Goal: Information Seeking & Learning: Check status

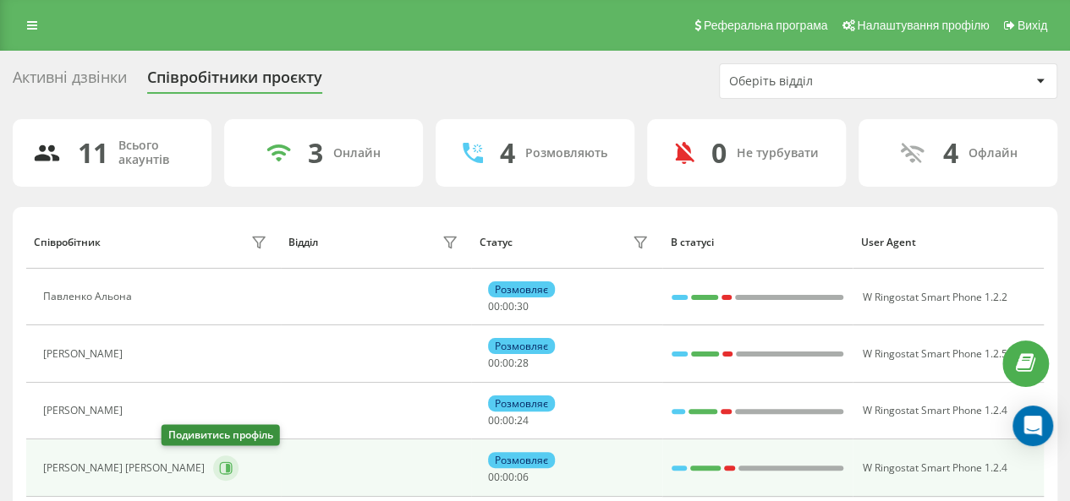
click at [219, 469] on icon at bounding box center [226, 469] width 14 height 14
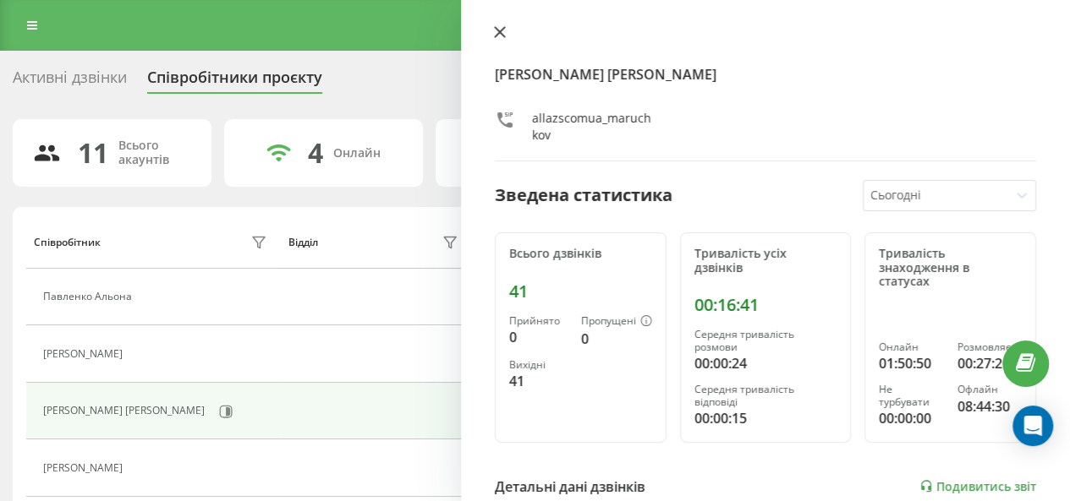
click at [499, 40] on button at bounding box center [500, 33] width 22 height 16
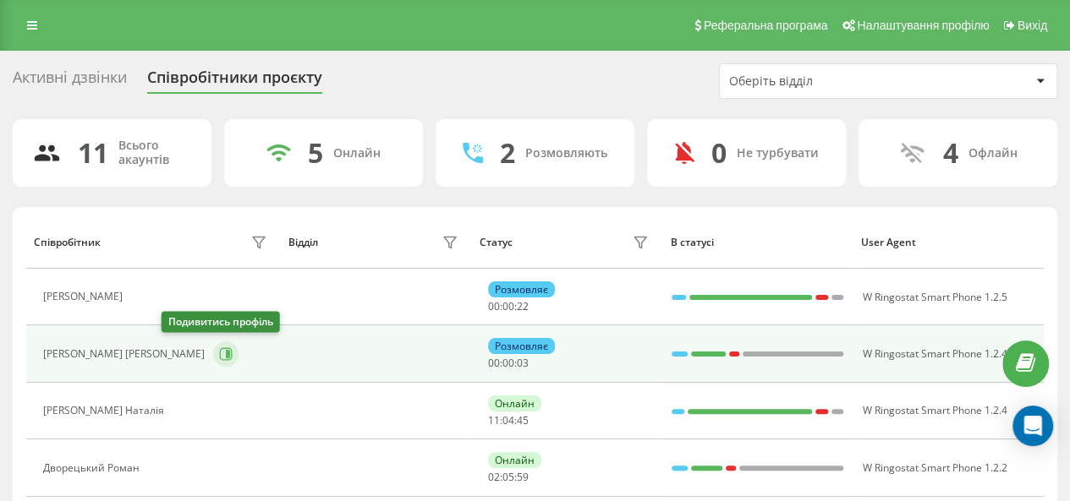
click at [219, 353] on icon at bounding box center [226, 355] width 14 height 14
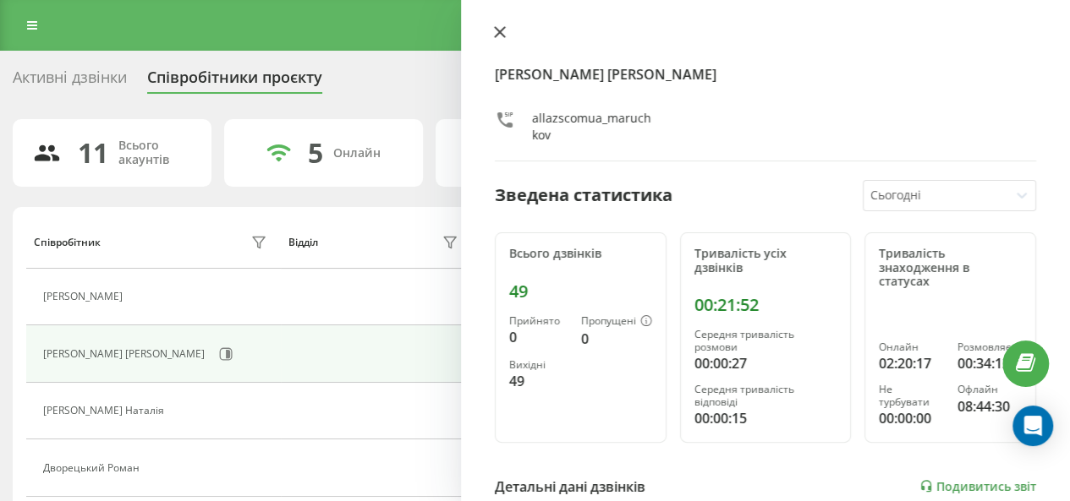
click at [499, 29] on icon at bounding box center [500, 32] width 12 height 12
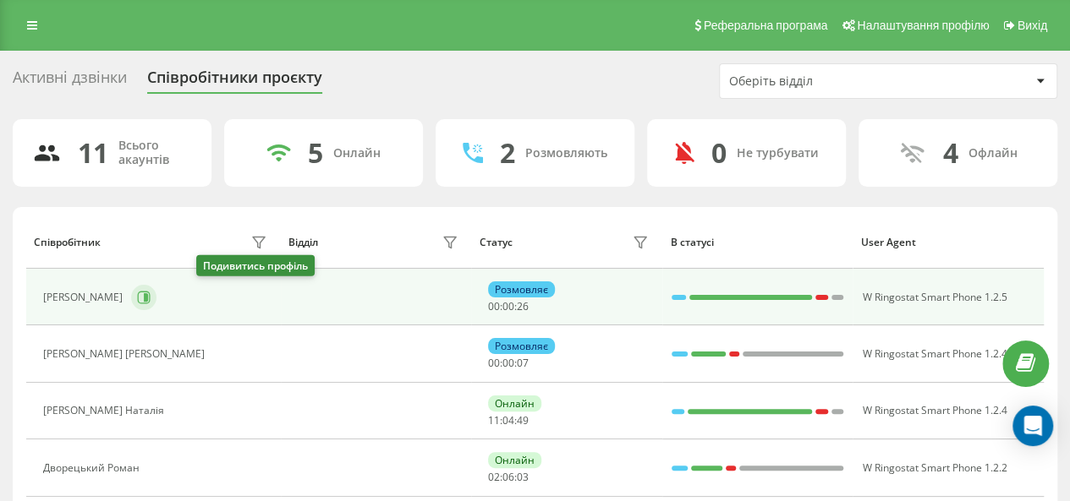
click at [151, 295] on icon at bounding box center [144, 297] width 13 height 13
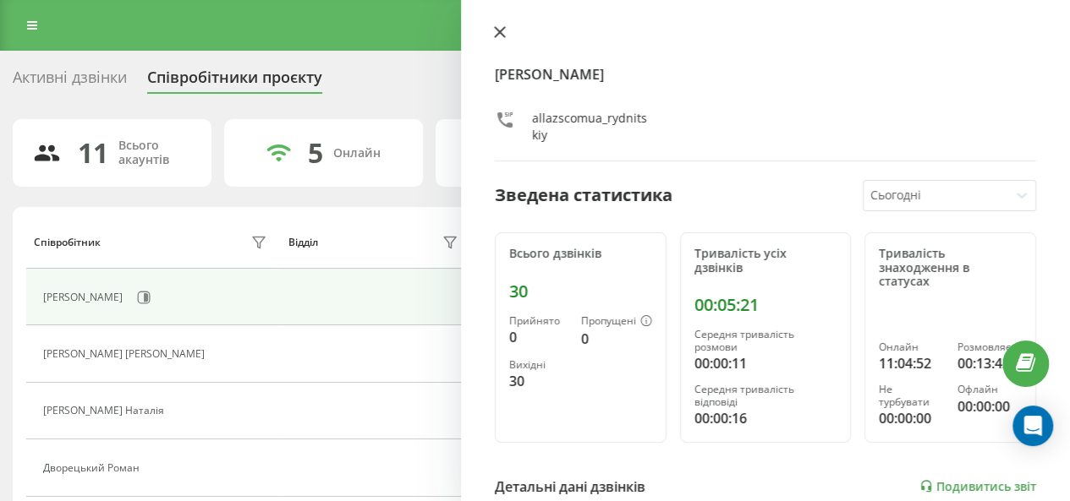
click at [492, 30] on button at bounding box center [500, 33] width 22 height 16
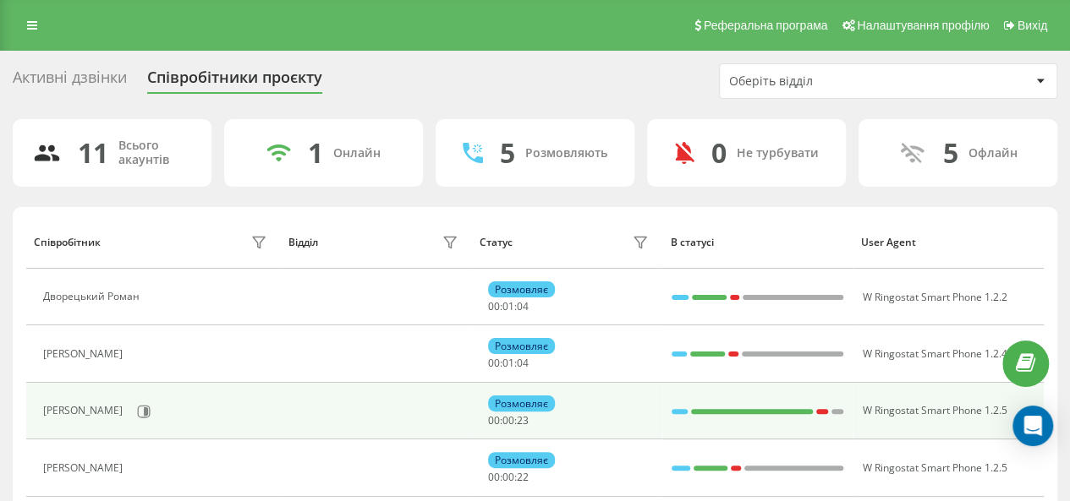
scroll to position [169, 0]
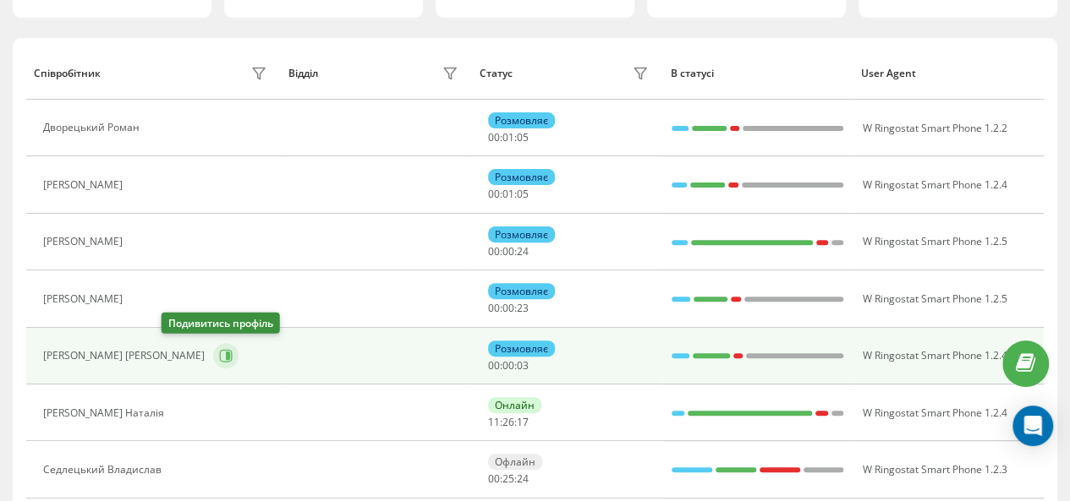
click at [219, 359] on icon at bounding box center [226, 356] width 14 height 14
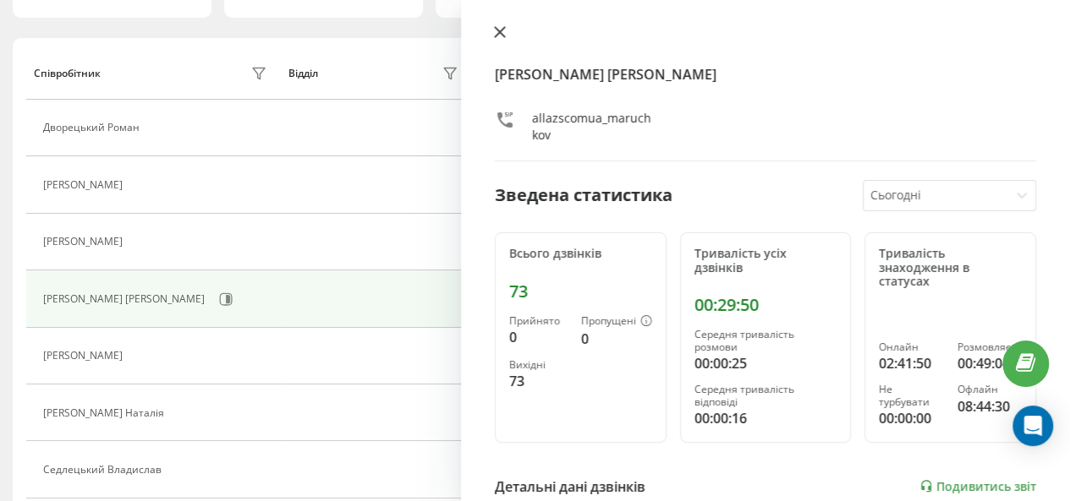
click at [506, 30] on button at bounding box center [500, 33] width 22 height 16
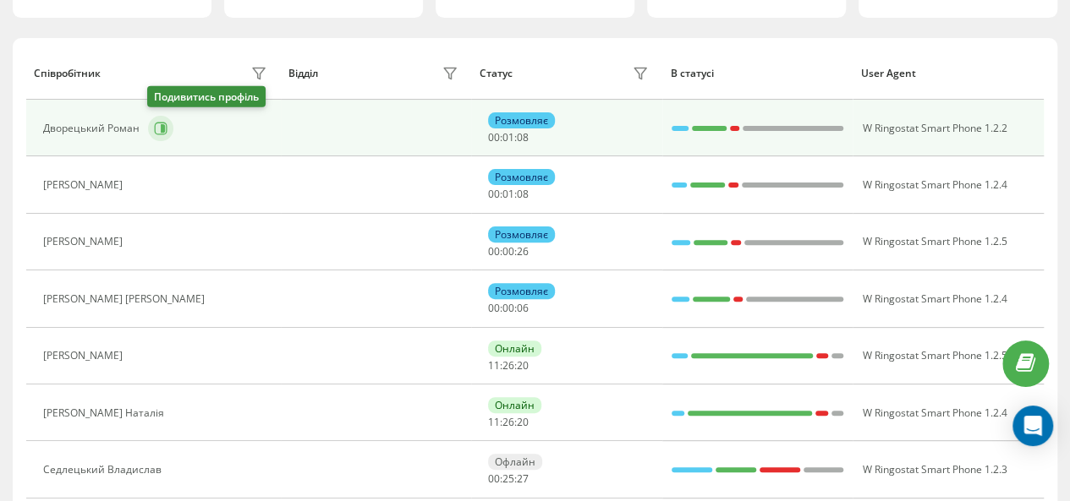
click at [163, 126] on icon at bounding box center [163, 128] width 4 height 8
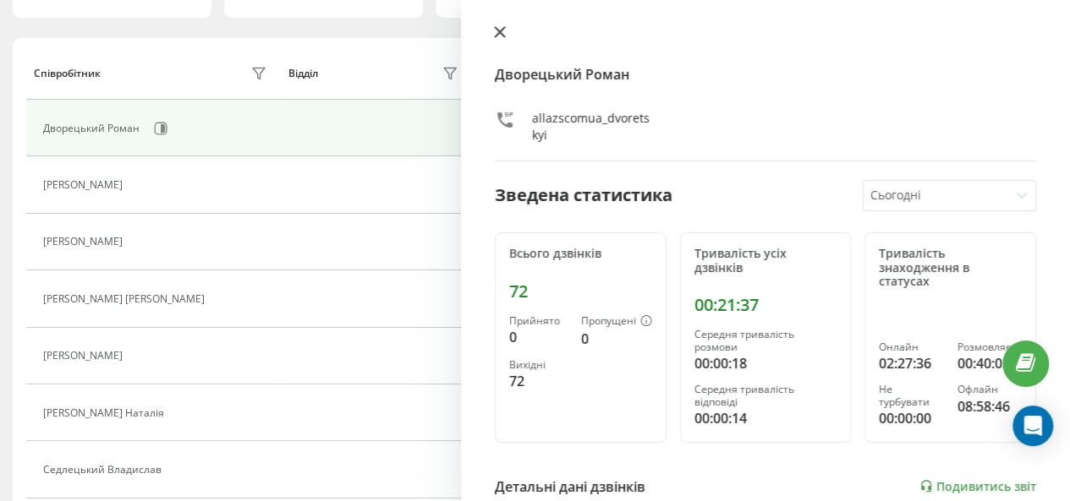
click at [499, 35] on icon at bounding box center [500, 32] width 12 height 12
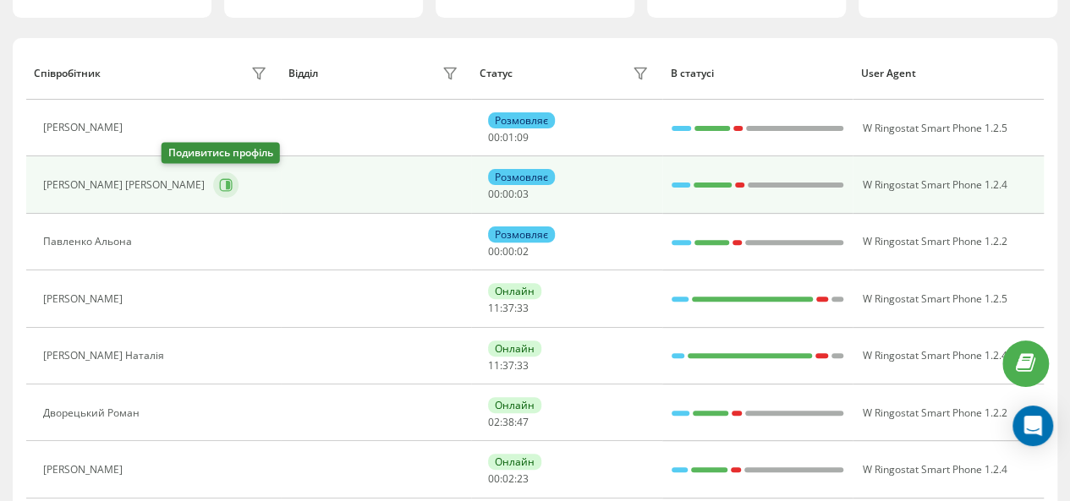
click at [219, 184] on icon at bounding box center [226, 185] width 14 height 14
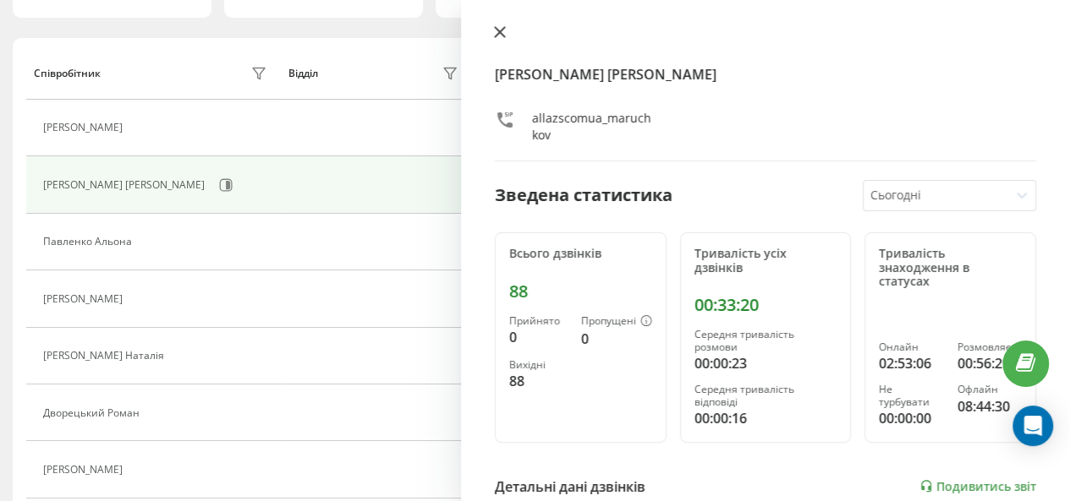
click at [496, 36] on icon at bounding box center [500, 32] width 10 height 10
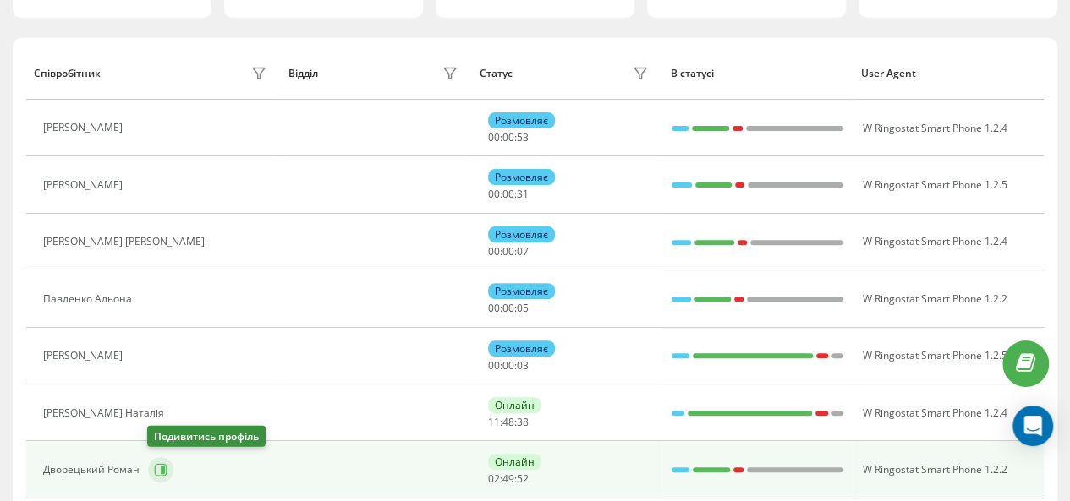
click at [164, 468] on icon at bounding box center [161, 470] width 14 height 14
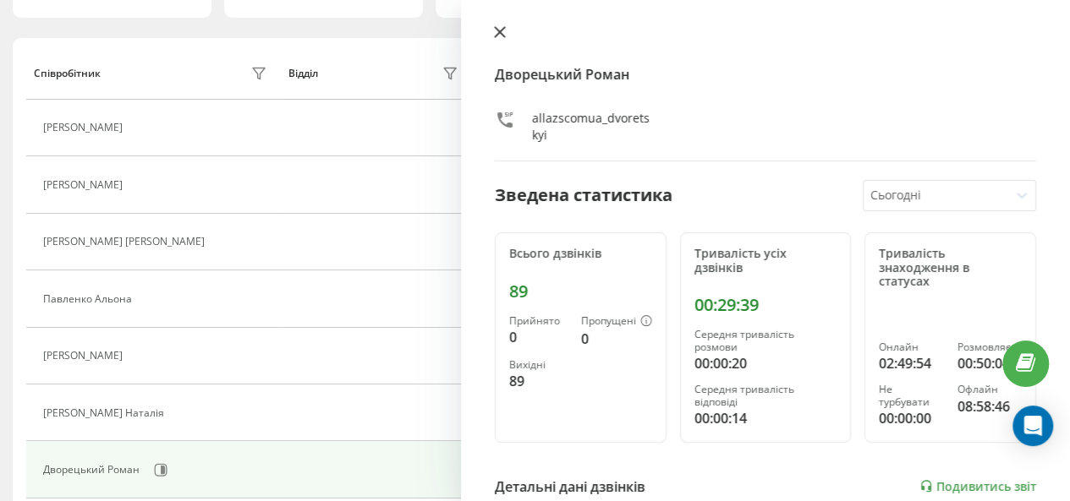
click at [503, 28] on icon at bounding box center [500, 32] width 10 height 10
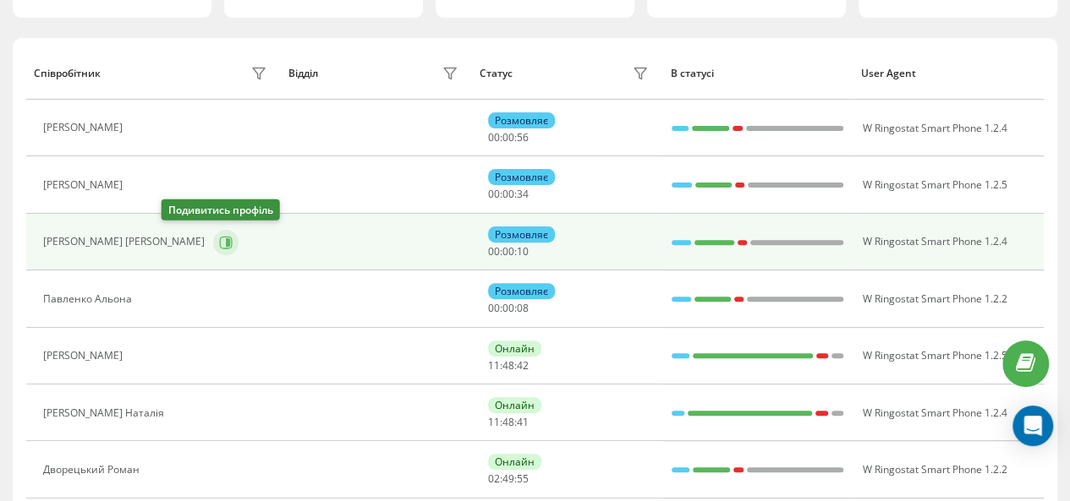
click at [219, 243] on icon at bounding box center [226, 243] width 14 height 14
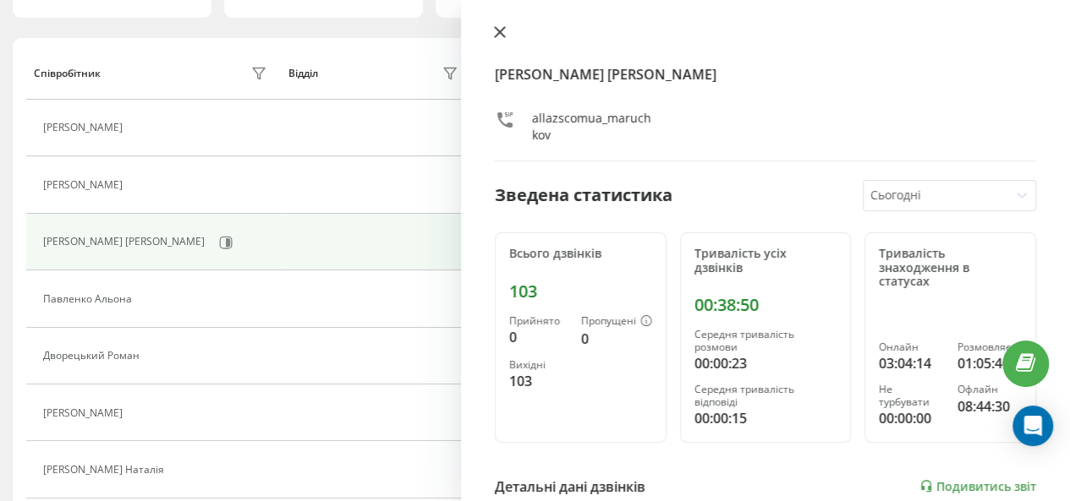
click at [496, 30] on icon at bounding box center [500, 32] width 10 height 10
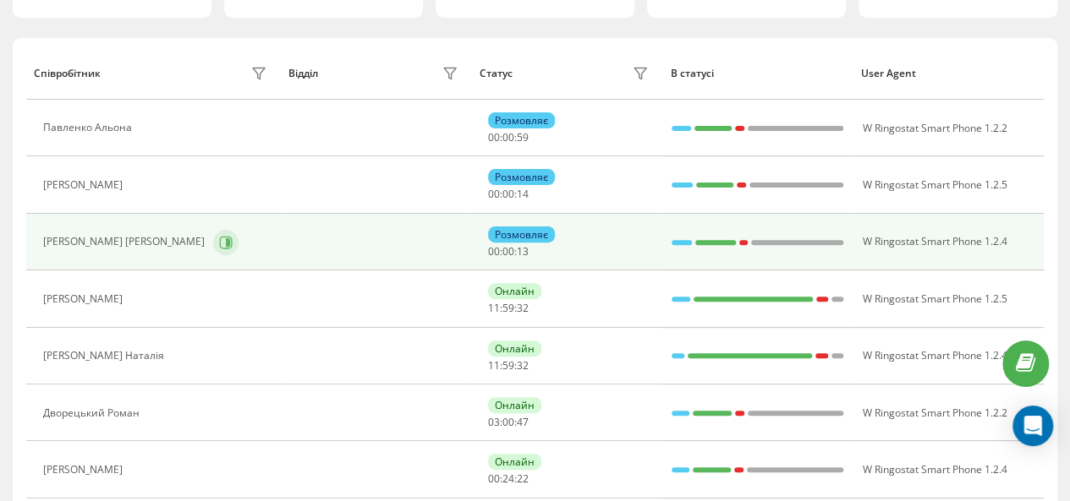
click at [213, 244] on button at bounding box center [225, 242] width 25 height 25
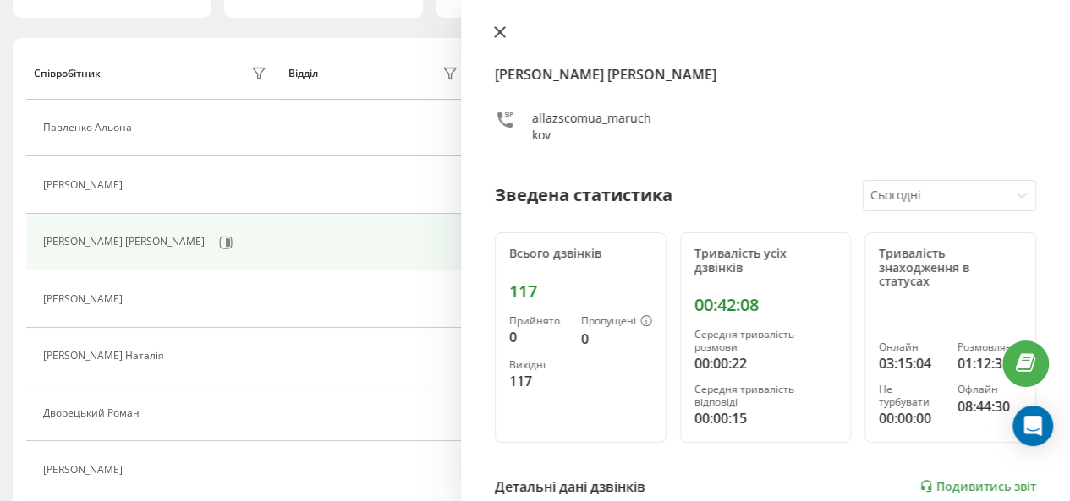
click at [501, 31] on icon at bounding box center [500, 32] width 10 height 10
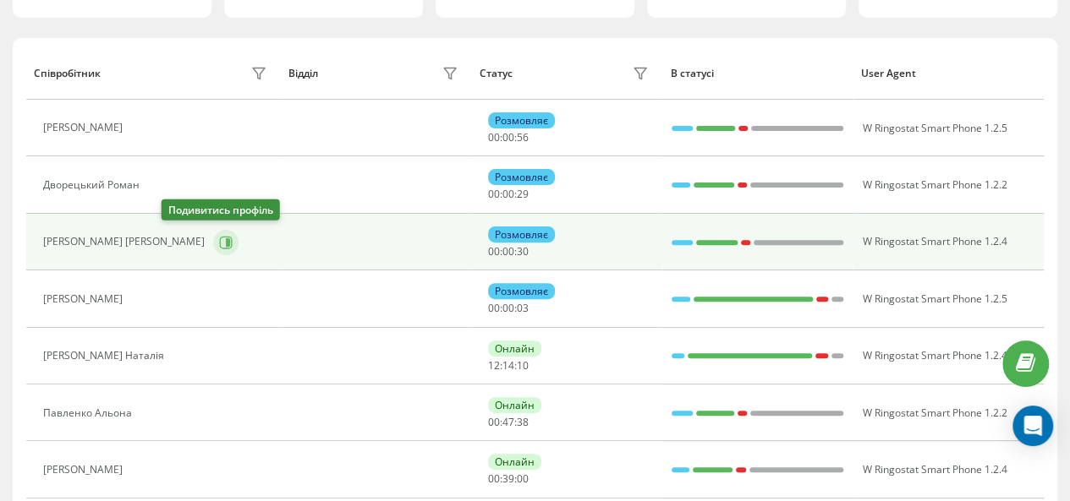
click at [220, 239] on icon at bounding box center [226, 242] width 13 height 13
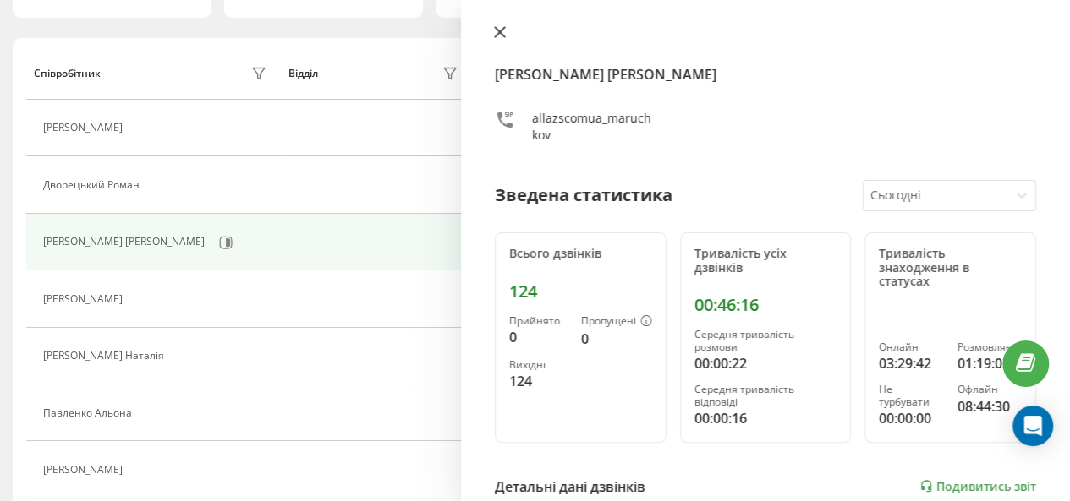
click at [501, 28] on icon at bounding box center [500, 32] width 12 height 12
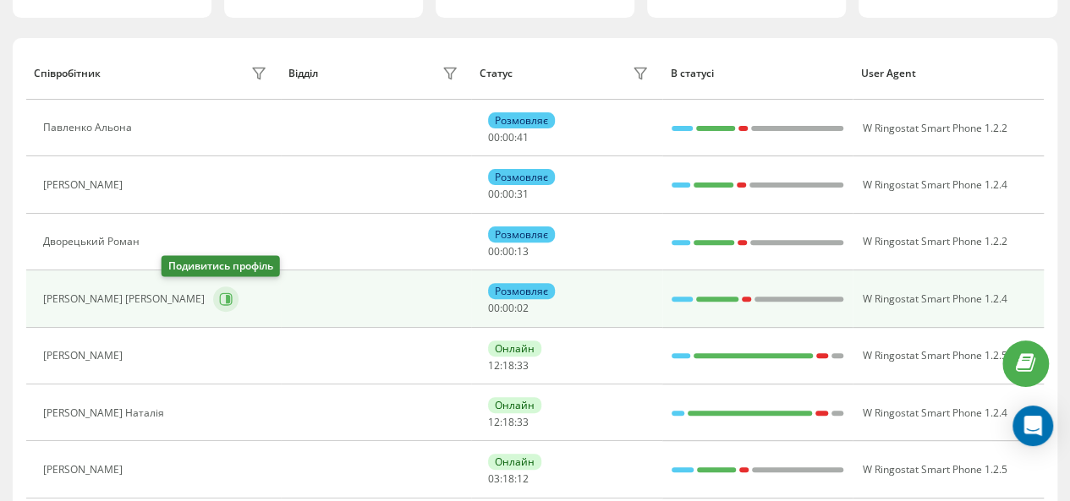
click at [219, 299] on icon at bounding box center [226, 300] width 14 height 14
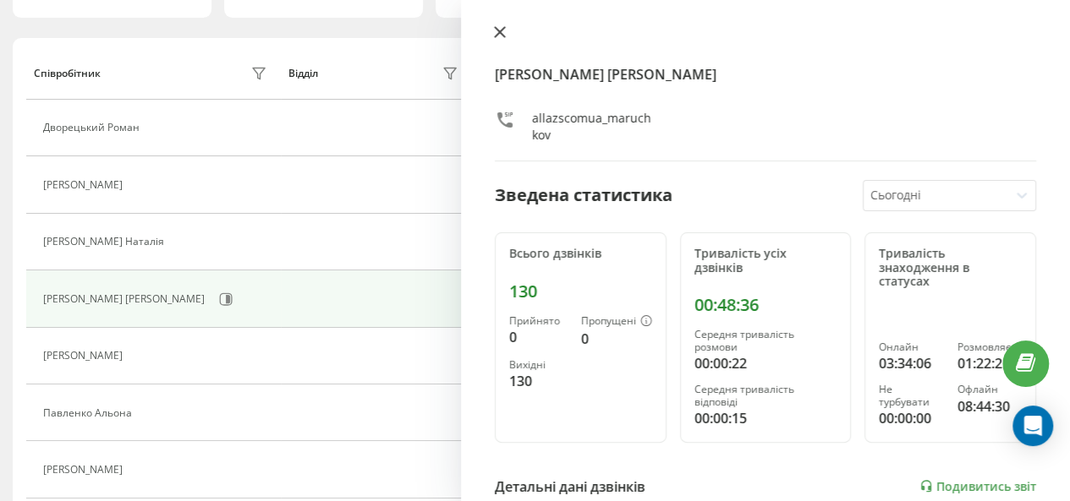
click at [501, 30] on icon at bounding box center [500, 32] width 10 height 10
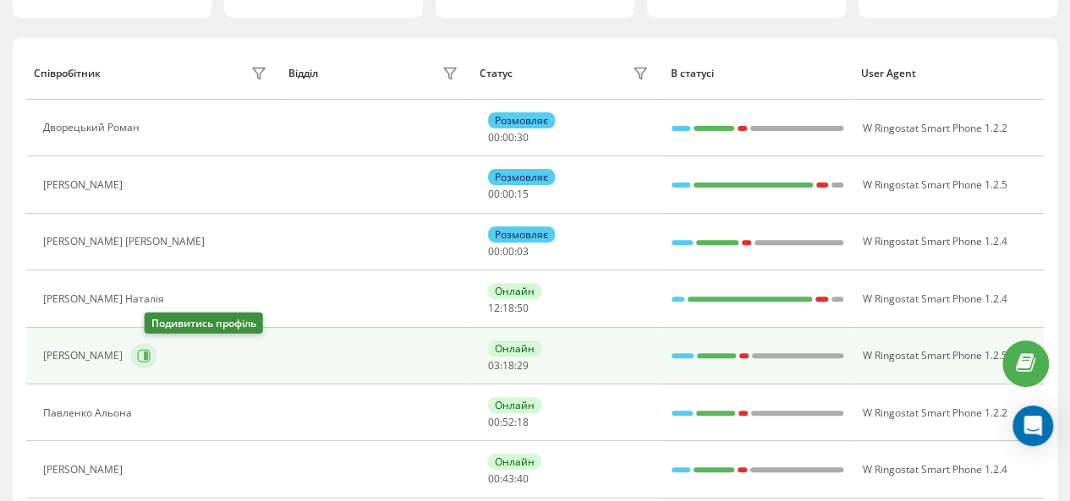
click at [151, 353] on icon at bounding box center [144, 356] width 14 height 14
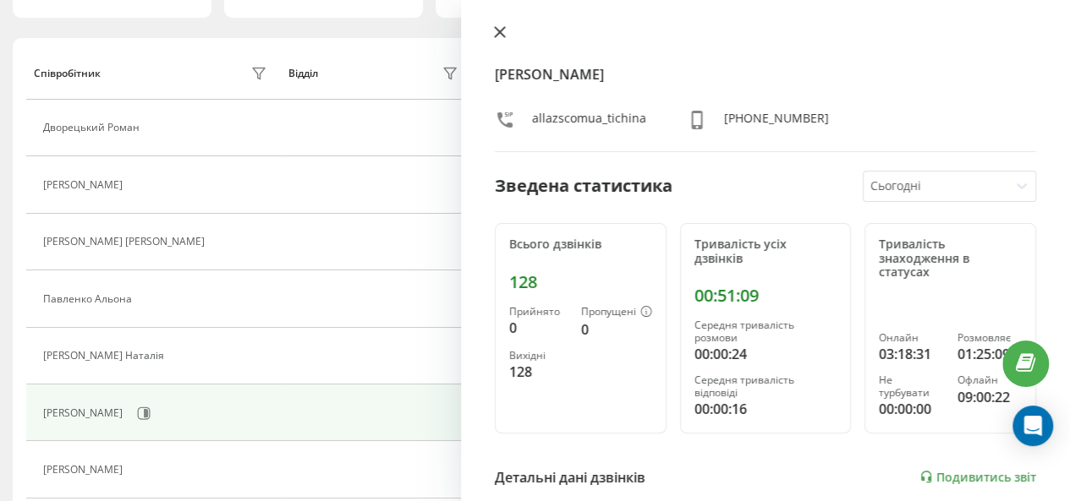
click at [497, 34] on icon at bounding box center [500, 32] width 10 height 10
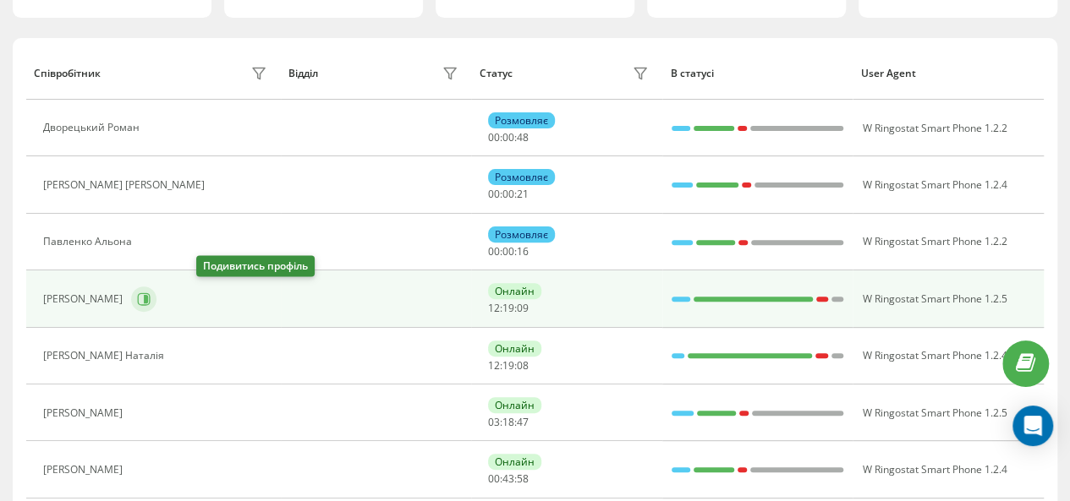
click at [151, 299] on icon at bounding box center [144, 300] width 14 height 14
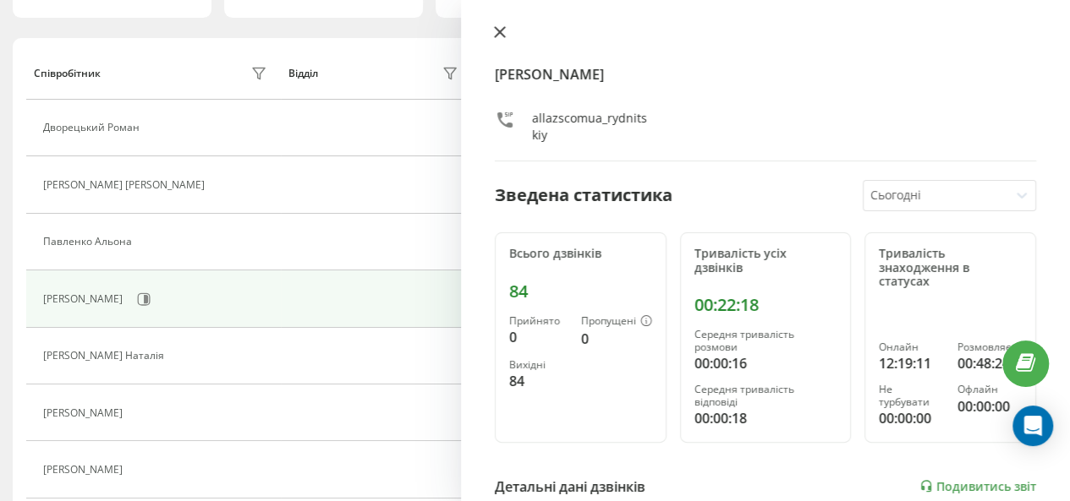
click at [501, 34] on icon at bounding box center [500, 32] width 10 height 10
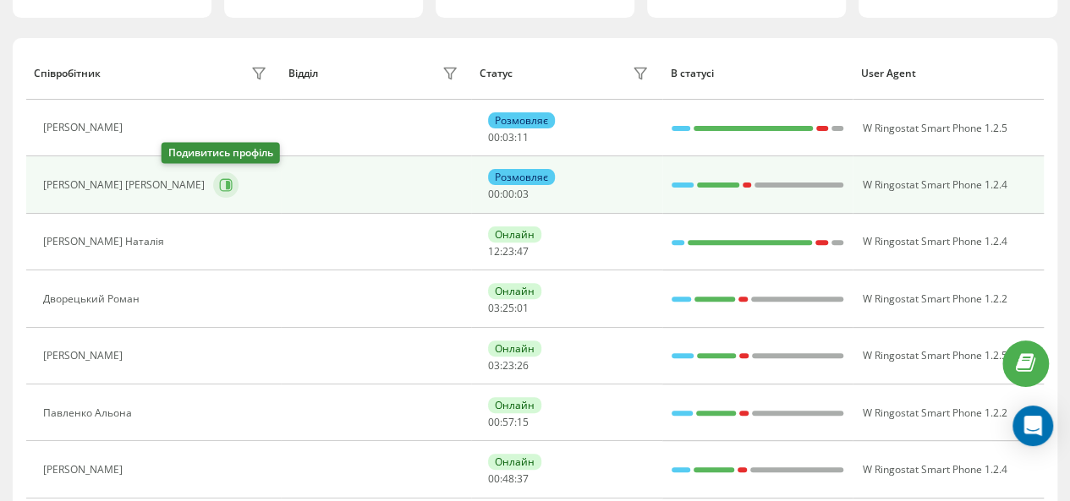
click at [219, 182] on icon at bounding box center [226, 185] width 14 height 14
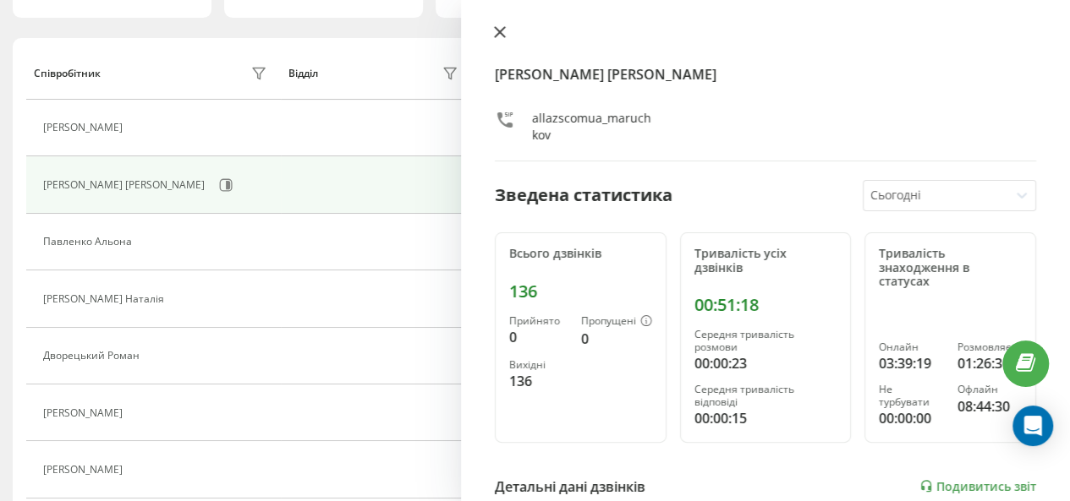
click at [497, 36] on icon at bounding box center [500, 32] width 12 height 12
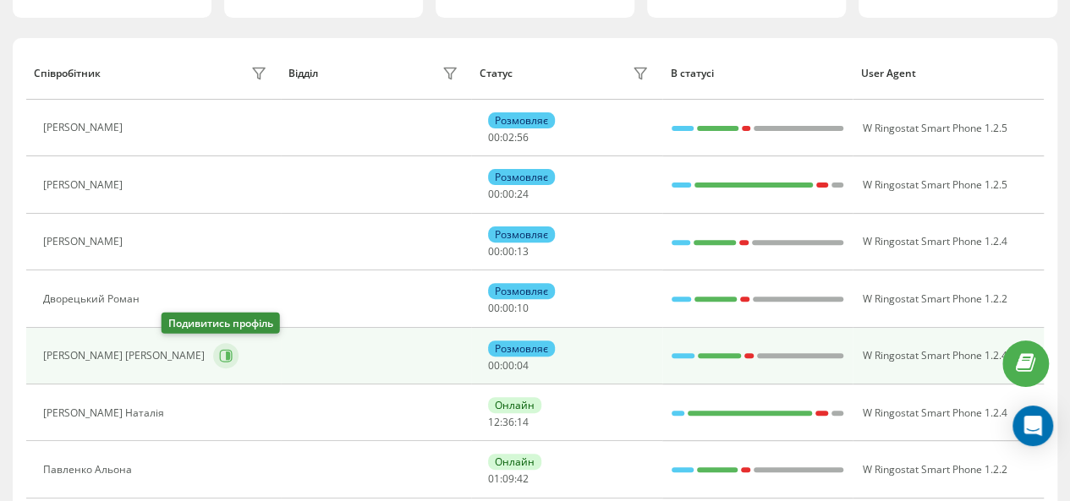
click at [219, 353] on icon at bounding box center [226, 356] width 14 height 14
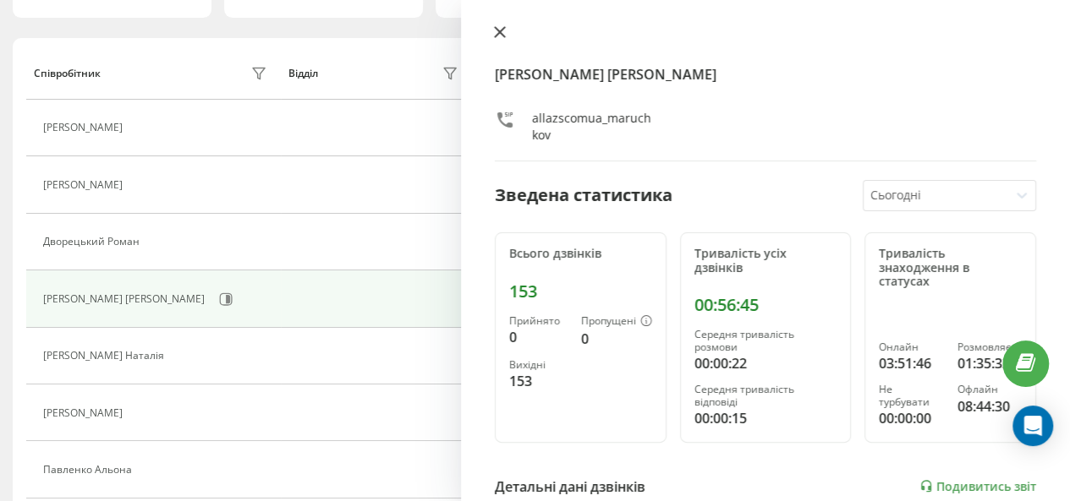
click at [501, 36] on icon at bounding box center [500, 32] width 10 height 10
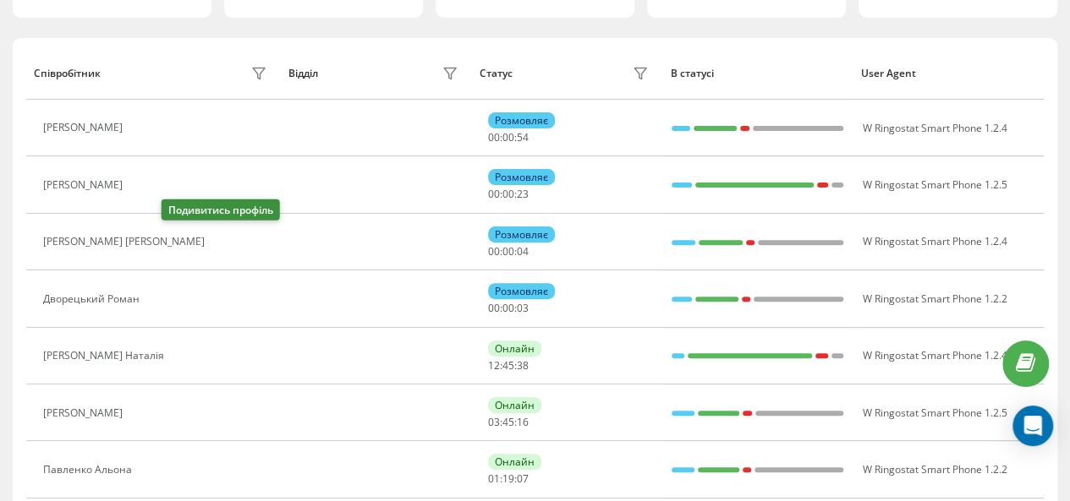
click at [216, 238] on icon at bounding box center [223, 243] width 14 height 14
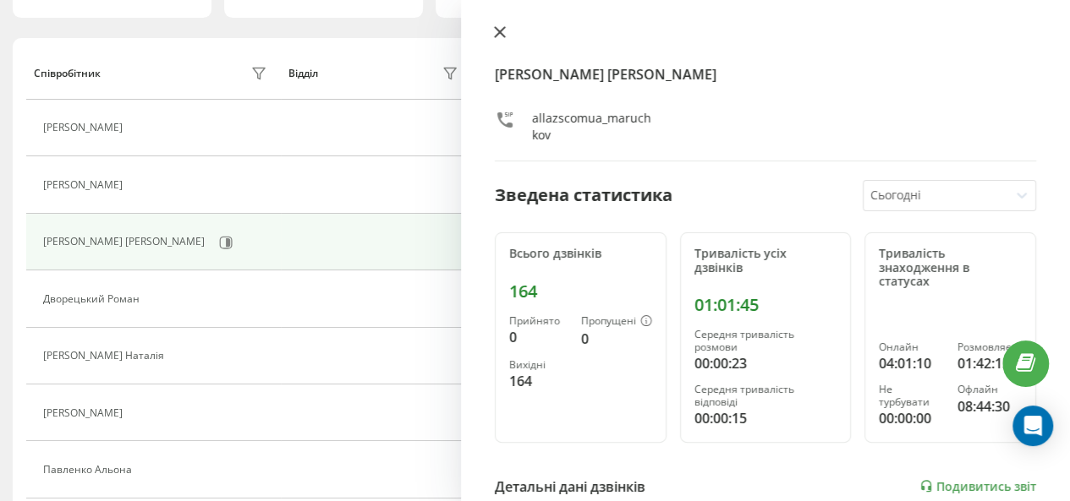
click at [499, 31] on icon at bounding box center [500, 32] width 10 height 10
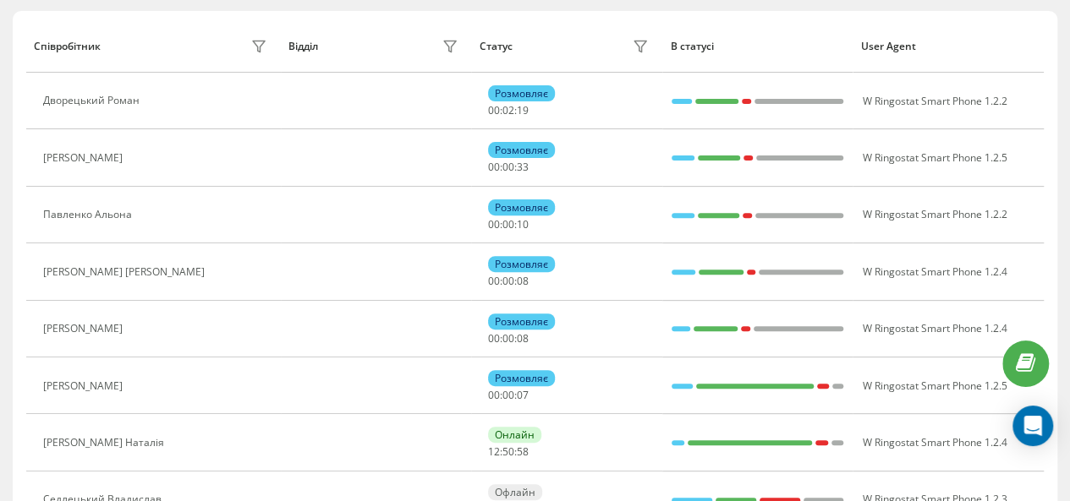
scroll to position [30, 0]
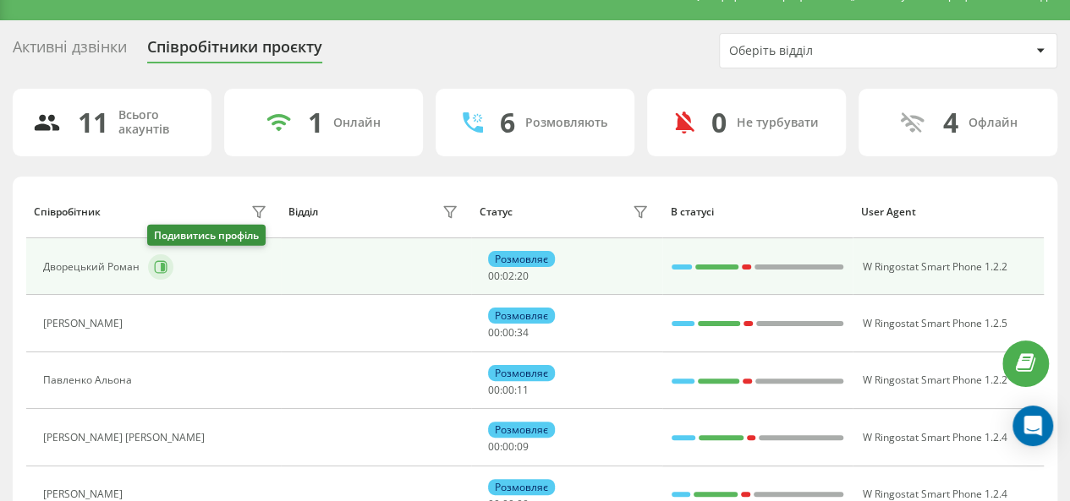
click at [156, 268] on icon at bounding box center [161, 267] width 14 height 14
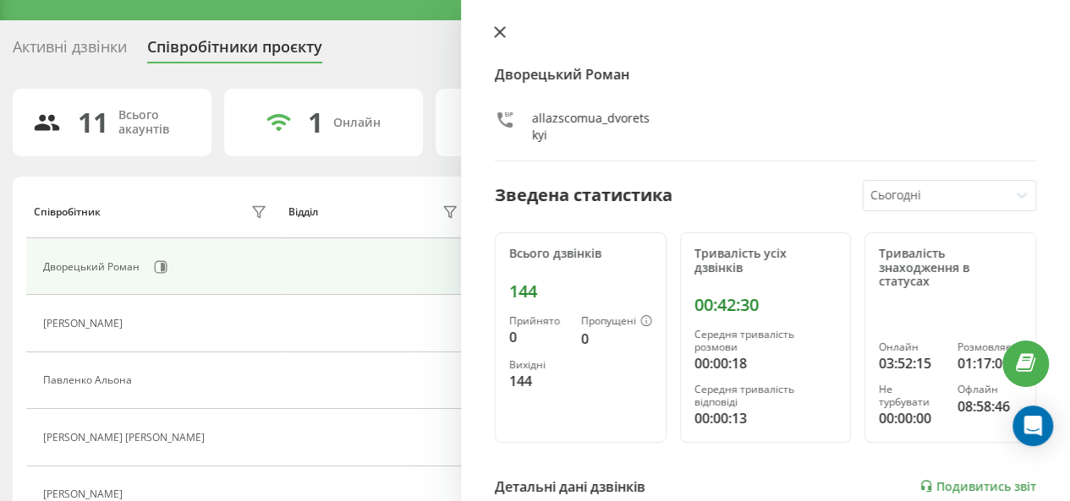
click at [500, 33] on icon at bounding box center [500, 32] width 10 height 10
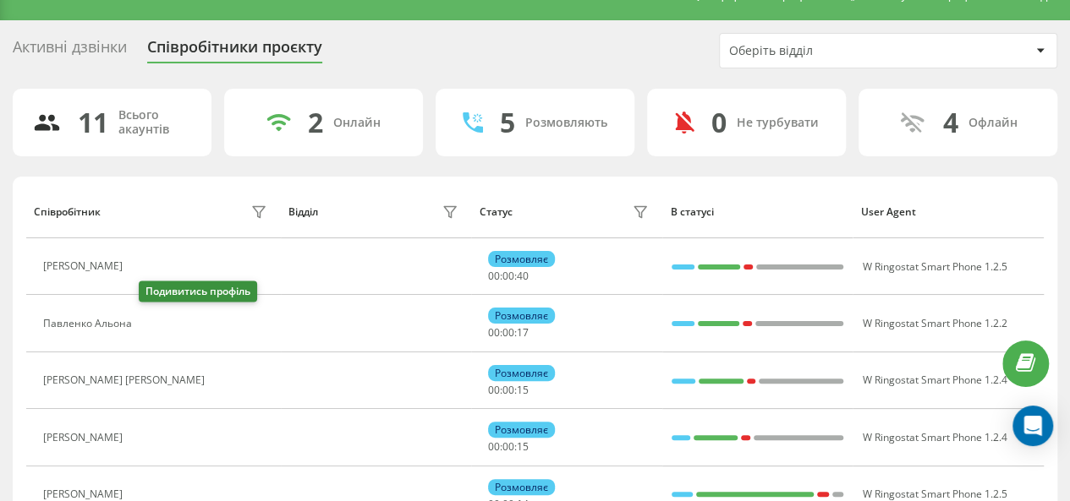
click at [157, 321] on icon at bounding box center [151, 324] width 14 height 14
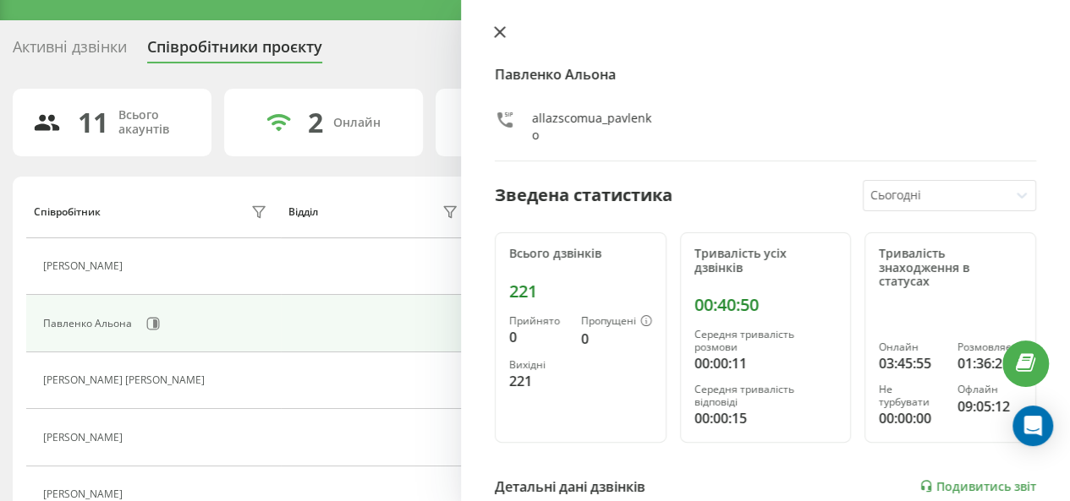
click at [499, 31] on icon at bounding box center [500, 32] width 10 height 10
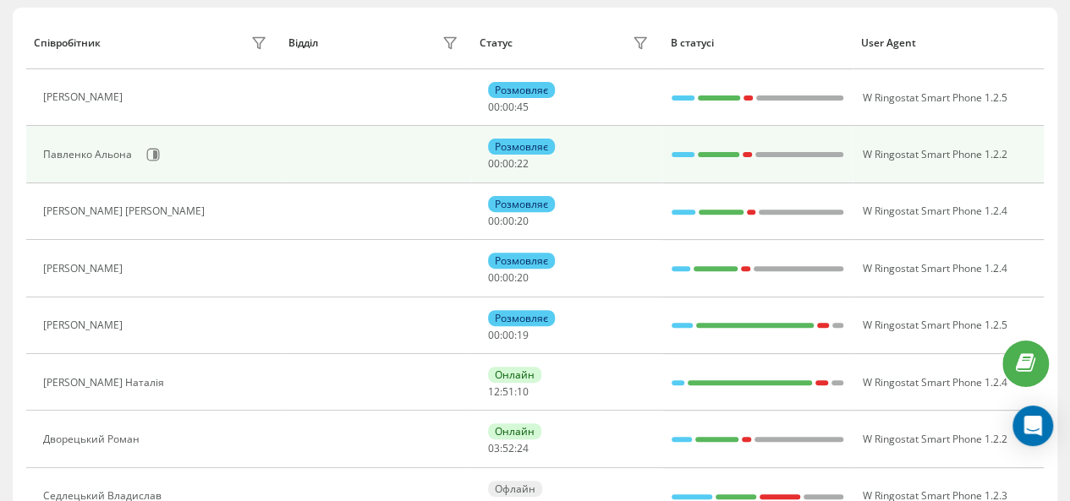
scroll to position [142, 0]
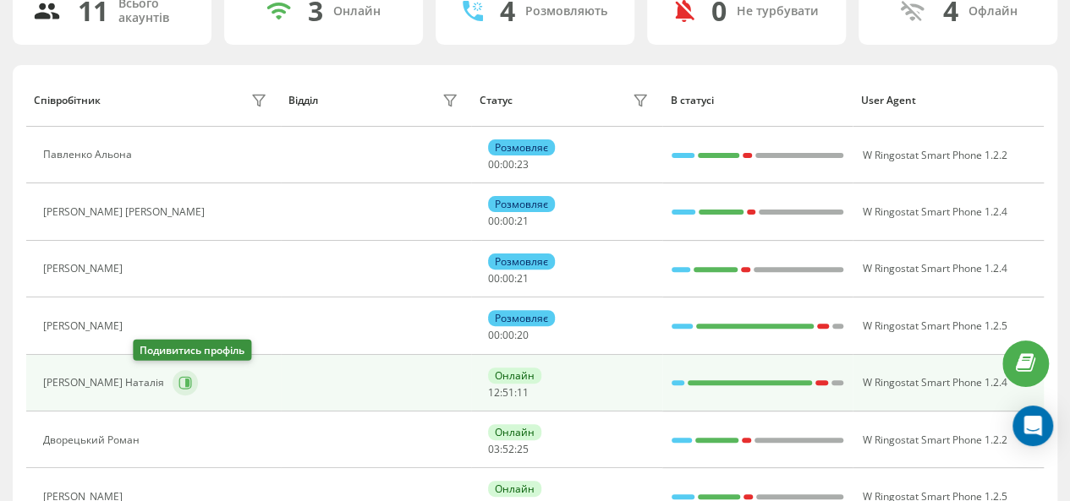
click at [178, 381] on icon at bounding box center [185, 383] width 14 height 14
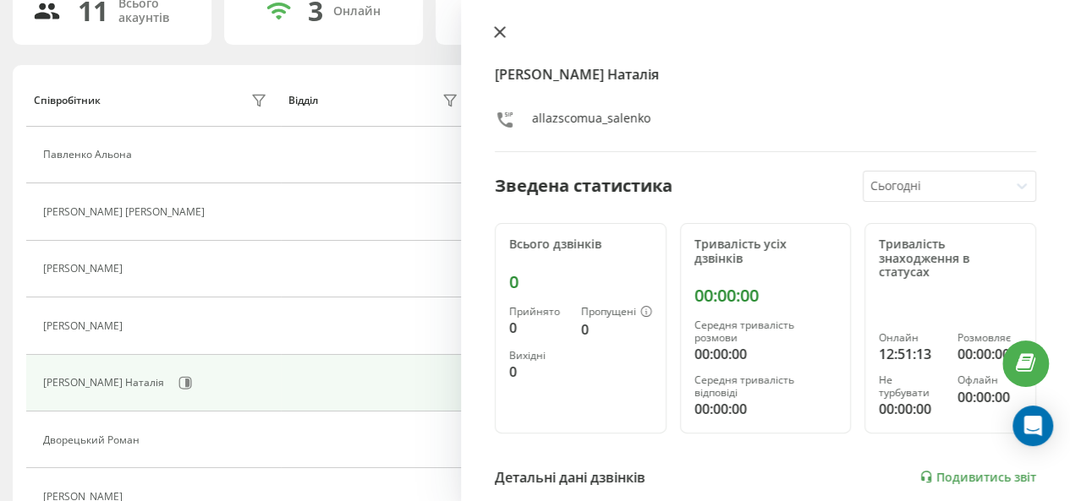
click at [499, 36] on icon at bounding box center [500, 32] width 12 height 12
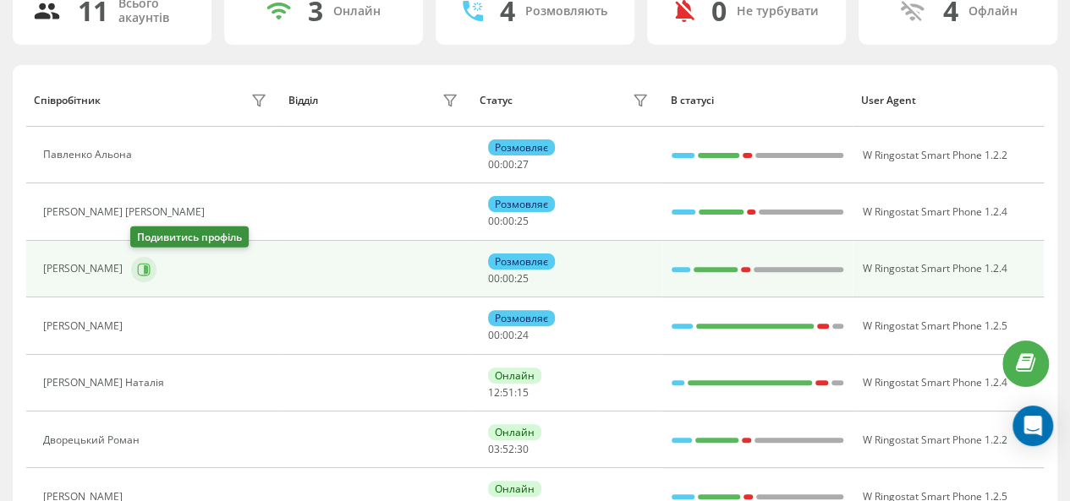
click at [141, 264] on icon at bounding box center [144, 270] width 14 height 14
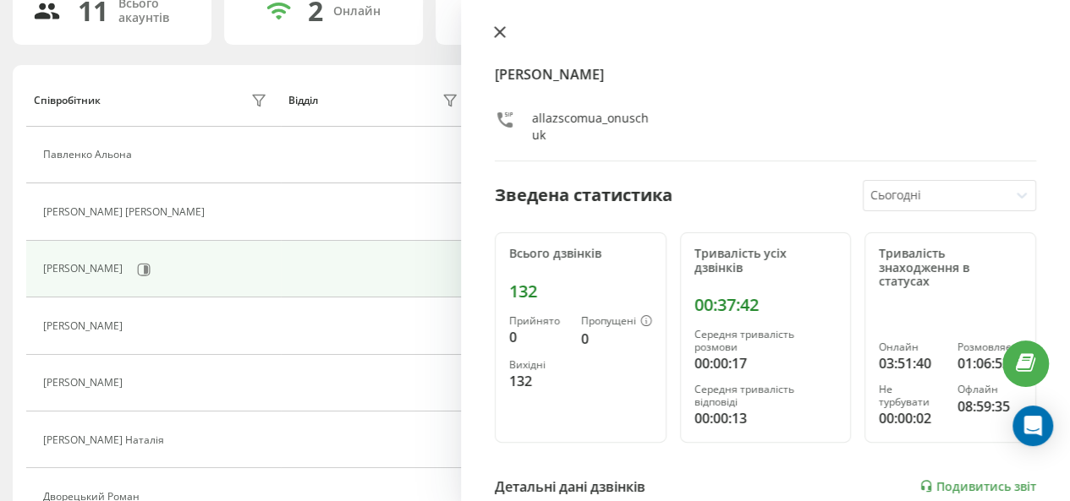
click at [499, 31] on icon at bounding box center [500, 32] width 10 height 10
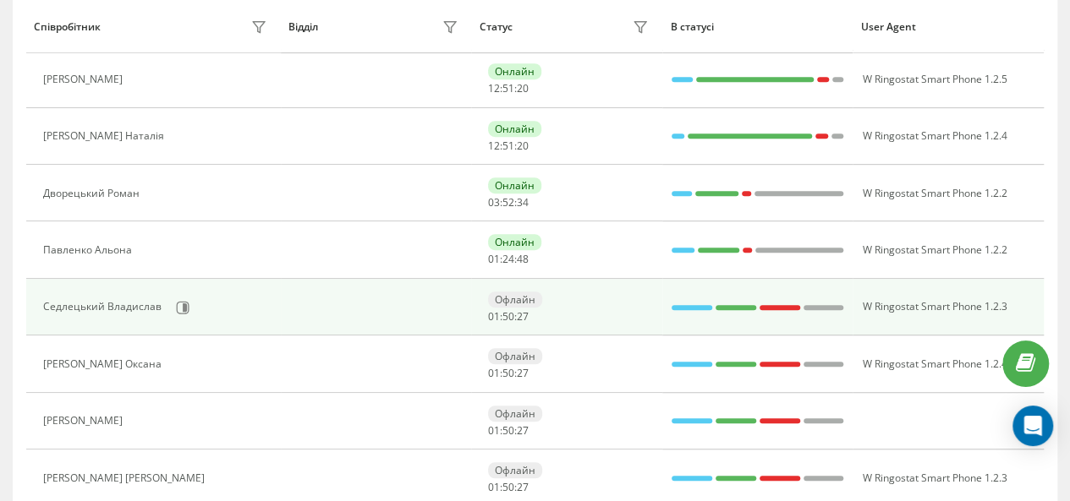
scroll to position [453, 0]
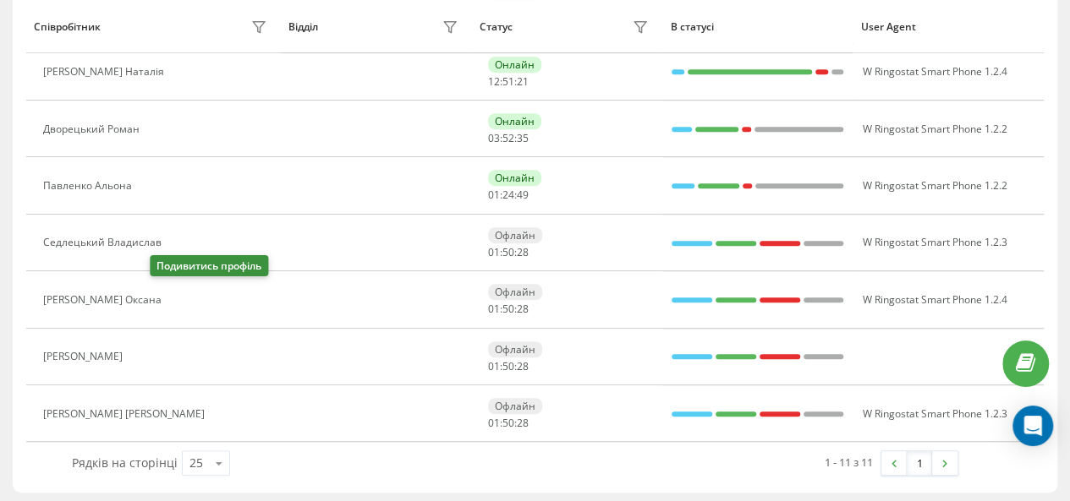
click at [173, 293] on icon at bounding box center [180, 300] width 14 height 14
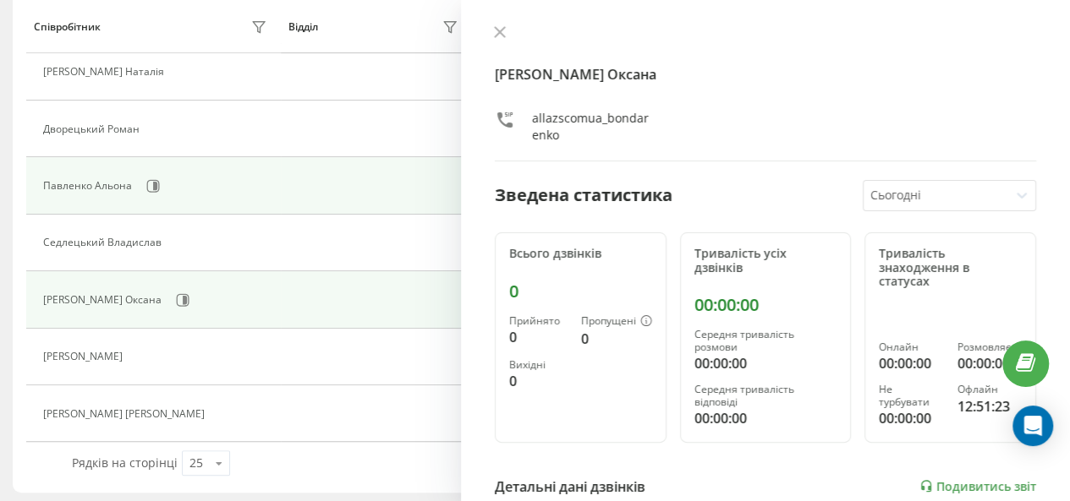
scroll to position [396, 0]
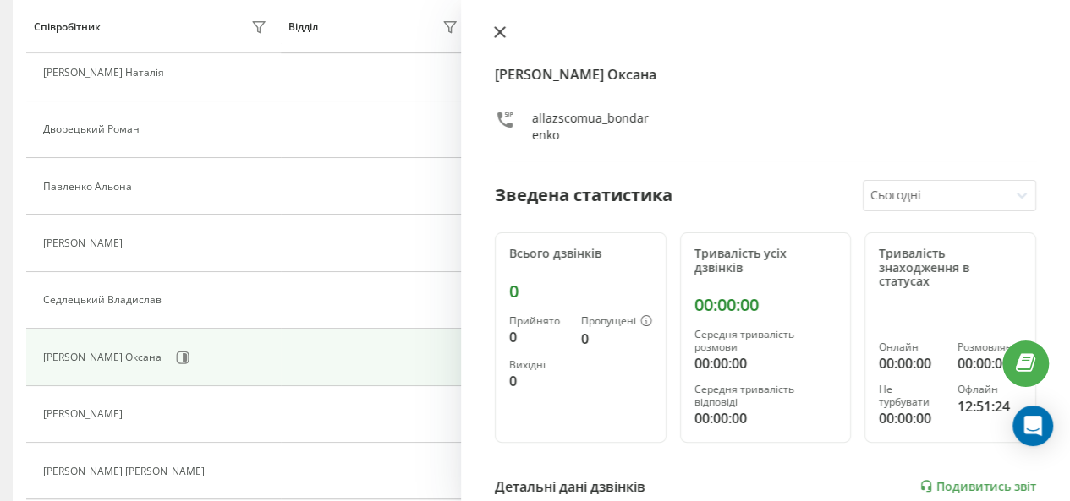
click at [494, 33] on icon at bounding box center [500, 32] width 12 height 12
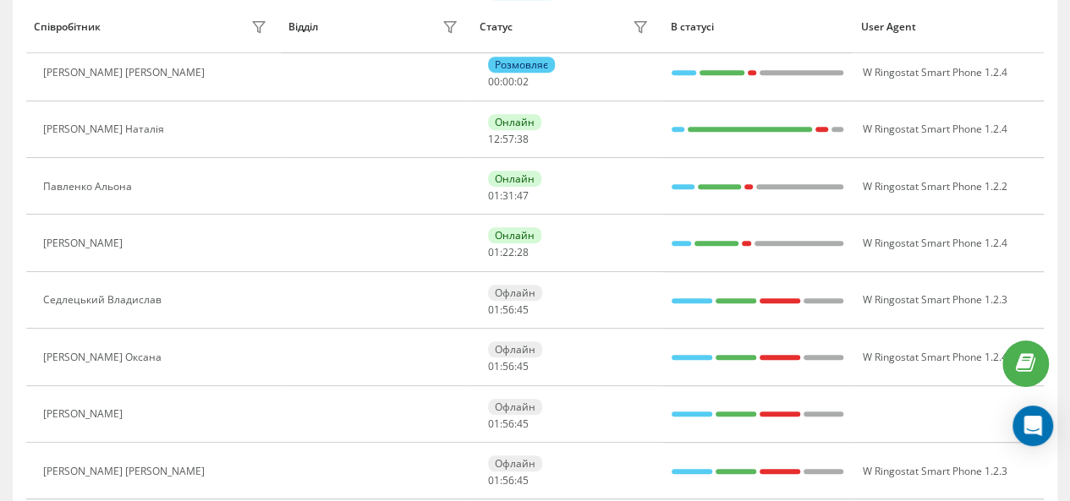
scroll to position [169, 0]
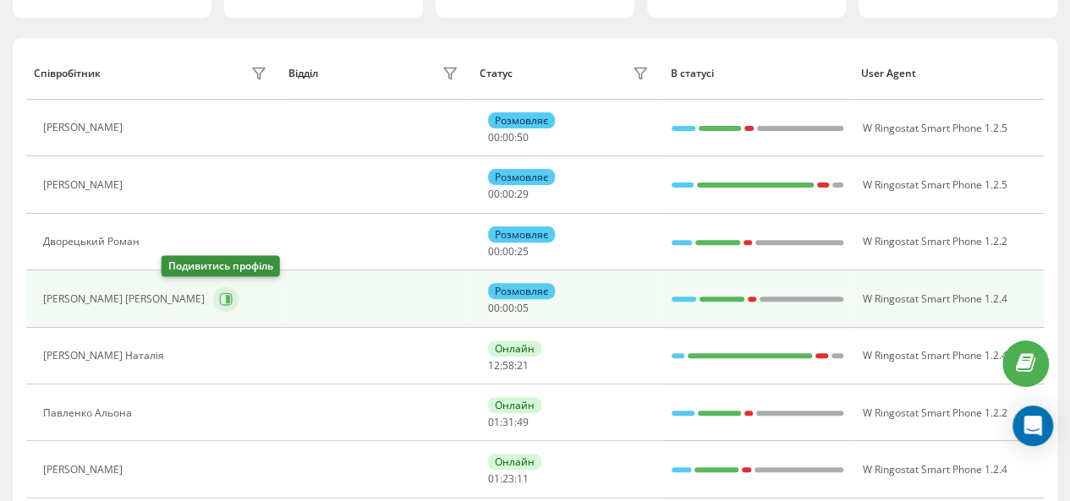
click at [213, 295] on button at bounding box center [225, 299] width 25 height 25
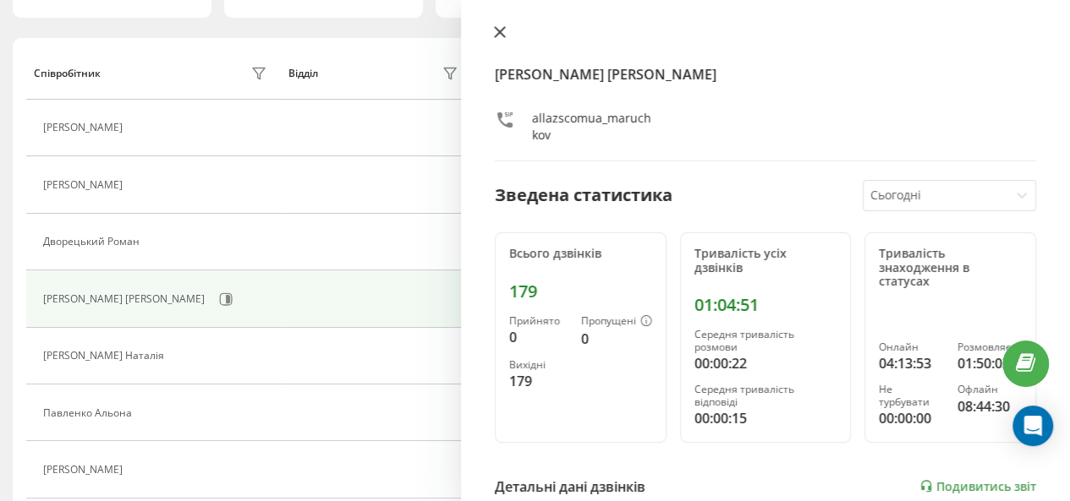
click at [494, 29] on icon at bounding box center [500, 32] width 12 height 12
